Goal: Information Seeking & Learning: Learn about a topic

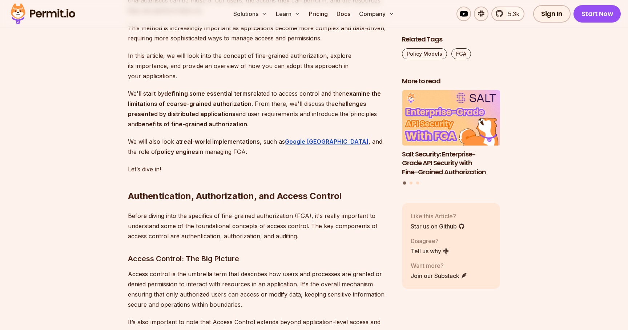
scroll to position [604, 0]
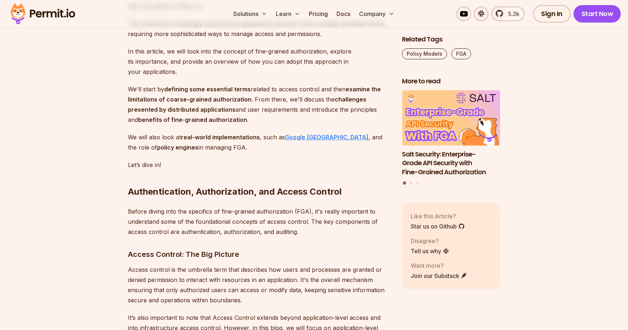
click at [295, 133] on strong "Google [GEOGRAPHIC_DATA]" at bounding box center [327, 136] width 84 height 7
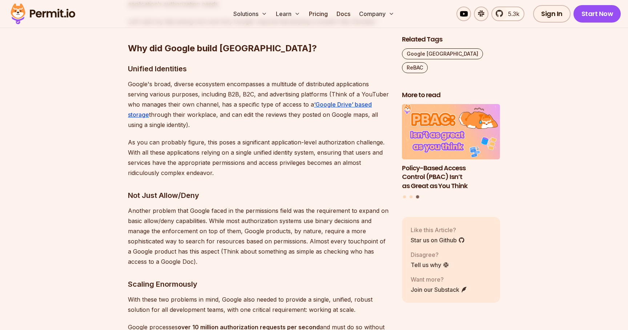
scroll to position [563, 0]
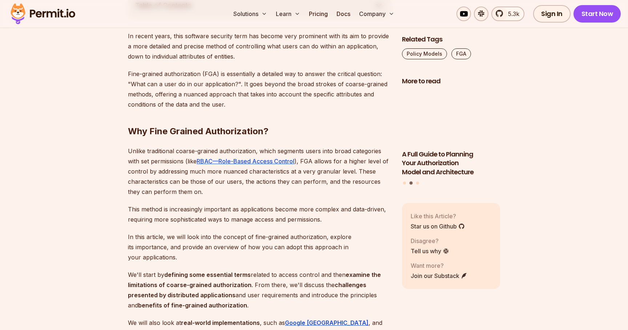
scroll to position [424, 0]
